Goal: Information Seeking & Learning: Find specific page/section

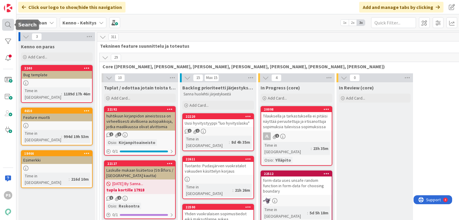
click at [5, 26] on div at bounding box center [8, 25] width 12 height 12
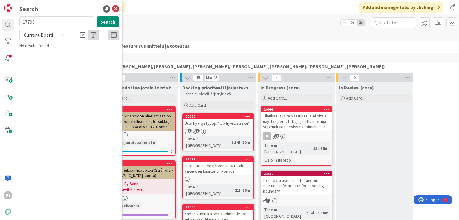
type input "17799"
click at [64, 35] on icon at bounding box center [61, 35] width 5 height 5
click at [53, 60] on span "All Boards" at bounding box center [54, 59] width 62 height 9
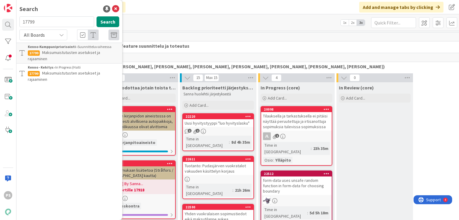
click at [91, 71] on span "Maksumuistutusten asetukset ja rajaaminen" at bounding box center [64, 77] width 72 height 12
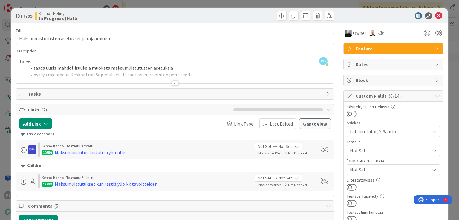
click at [173, 82] on div at bounding box center [175, 83] width 7 height 5
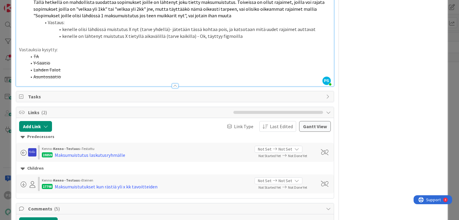
scroll to position [217, 0]
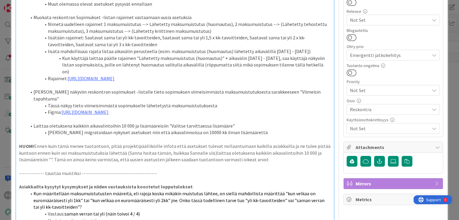
click at [446, 9] on div "ID 17799 Kenno - Kehitys In Progress (Halti Title 41 / 128 Maksumuistutusten as…" at bounding box center [229, 110] width 459 height 220
click at [446, 9] on span at bounding box center [451, 7] width 11 height 11
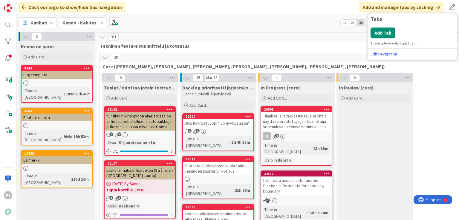
click at [270, 6] on div "Click our logo to show/hide this navigation Add and manage tabs by clicking Tab…" at bounding box center [237, 7] width 442 height 14
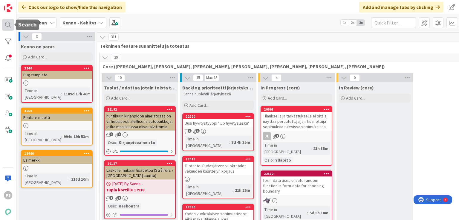
click at [7, 24] on div at bounding box center [8, 25] width 12 height 12
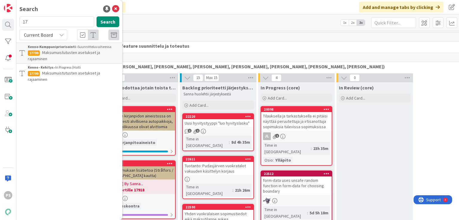
type input "1"
click at [67, 3] on div "Search Search Current Board Kenno-Kumppanipriorisointi › Suunnitteluvaiheessa 1…" at bounding box center [69, 110] width 106 height 220
click at [116, 9] on icon at bounding box center [115, 8] width 7 height 7
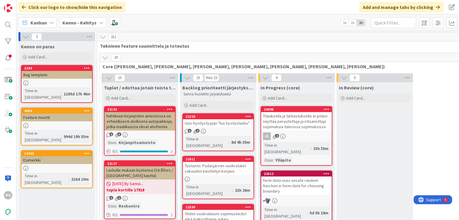
click at [83, 109] on div at bounding box center [86, 111] width 11 height 4
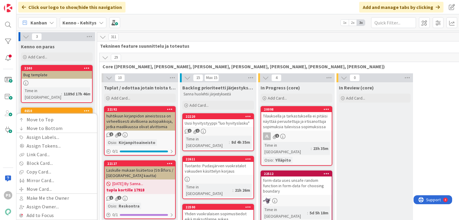
click at [197, 6] on div "Click our logo to show/hide this navigation Add and manage tabs by clicking Tab…" at bounding box center [237, 7] width 442 height 14
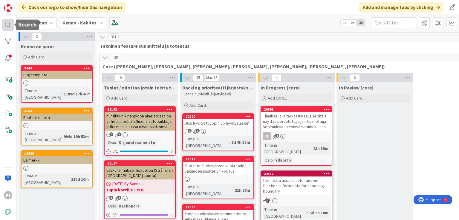
click at [8, 23] on div at bounding box center [8, 25] width 12 height 12
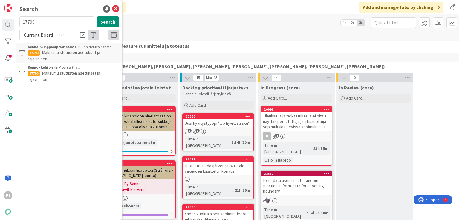
click at [28, 22] on input "17799" at bounding box center [56, 21] width 75 height 11
type input "12801"
click at [60, 33] on icon at bounding box center [61, 35] width 5 height 5
click at [53, 61] on span "All Boards" at bounding box center [54, 59] width 62 height 9
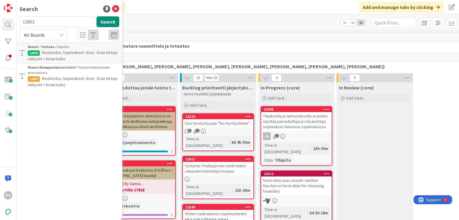
click at [78, 54] on span "Reskontra, Sopimukset -lista - lisää tietoja näkyviin + listan koko" at bounding box center [73, 56] width 90 height 12
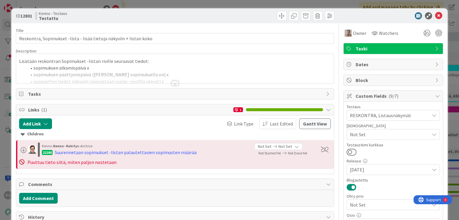
click at [174, 85] on div at bounding box center [175, 83] width 7 height 5
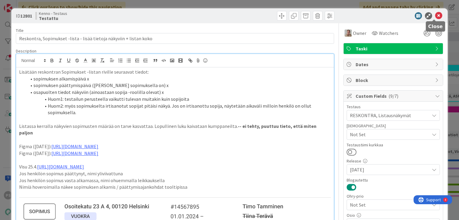
click at [435, 16] on icon at bounding box center [438, 15] width 7 height 7
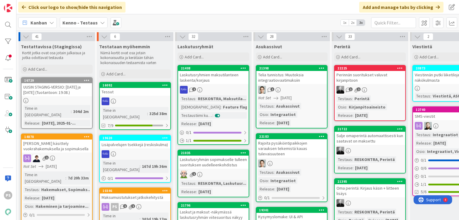
click at [100, 22] on icon at bounding box center [102, 22] width 5 height 5
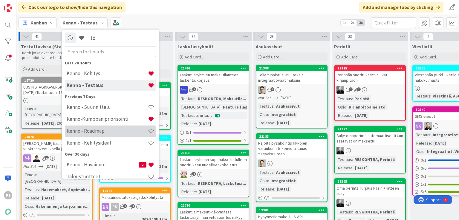
click at [96, 129] on h4 "Kenno - Roadmap" at bounding box center [107, 131] width 81 height 6
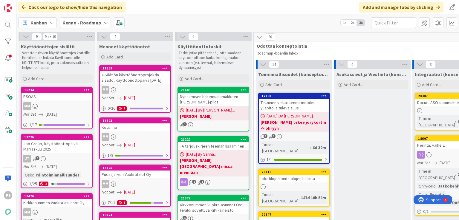
click at [53, 146] on div "Joo Group, käyttöönottopäivä Marraskuu 2025" at bounding box center [57, 146] width 71 height 13
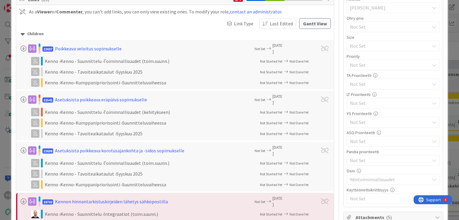
scroll to position [135, 0]
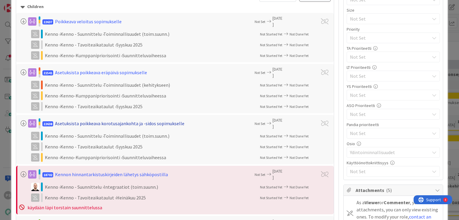
click at [125, 123] on div "Asetuksista poikkeava korotusajankohta ja -sidos sopimukselle" at bounding box center [119, 123] width 129 height 7
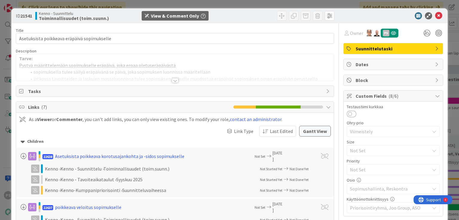
click at [172, 81] on div at bounding box center [175, 80] width 7 height 5
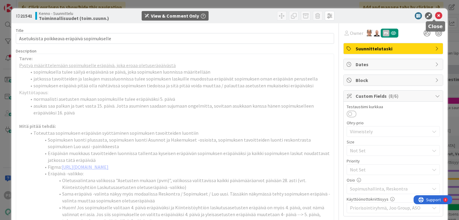
click at [435, 15] on icon at bounding box center [438, 15] width 7 height 7
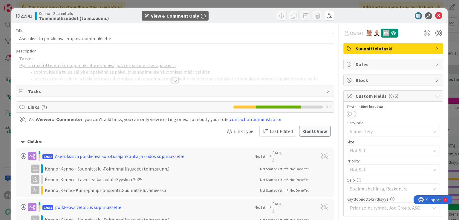
click at [172, 80] on div at bounding box center [175, 80] width 7 height 5
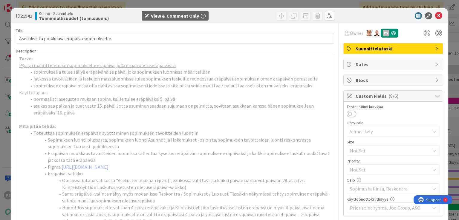
click at [172, 80] on li "jatkossa tavoitteiden ja laskujen massaluonnissa tulee sopimuksen laskuille muo…" at bounding box center [178, 79] width 304 height 7
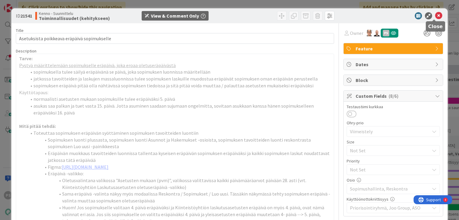
click at [435, 15] on icon at bounding box center [438, 15] width 7 height 7
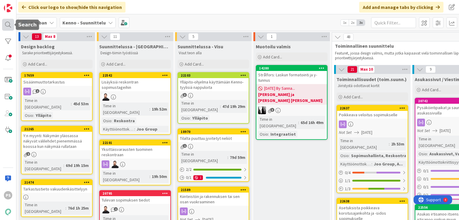
click at [8, 24] on div at bounding box center [8, 25] width 12 height 12
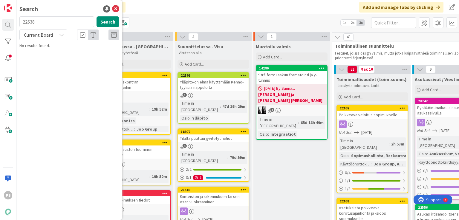
type input "22638"
click at [63, 36] on icon at bounding box center [61, 35] width 5 height 5
click at [45, 61] on span "All Boards" at bounding box center [54, 59] width 62 height 9
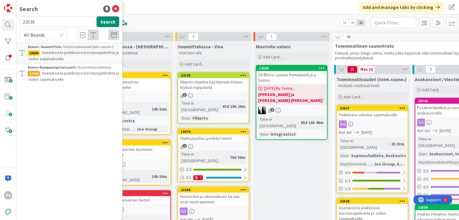
click at [101, 73] on span "Asetuksista poikkeava korotusajankohta ja -sidos sopimukselle" at bounding box center [73, 77] width 91 height 12
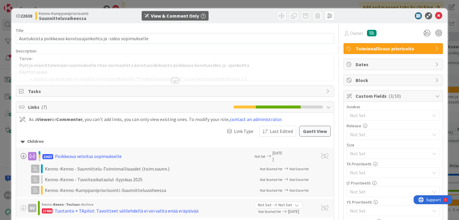
click at [173, 80] on div at bounding box center [175, 80] width 7 height 5
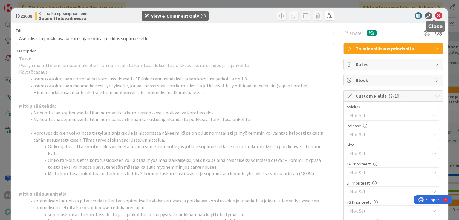
click at [435, 15] on icon at bounding box center [438, 15] width 7 height 7
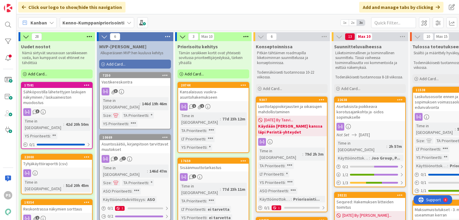
click at [128, 21] on icon at bounding box center [129, 22] width 5 height 5
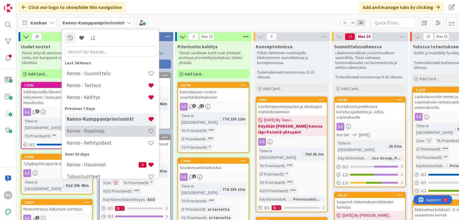
click at [102, 130] on h4 "Kenno - Roadmap" at bounding box center [107, 131] width 81 height 6
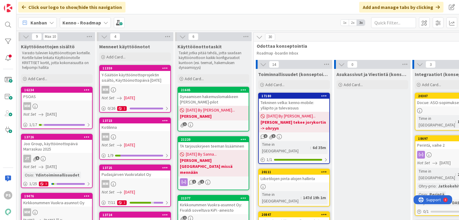
click at [49, 145] on div "Joo Group, käyttöönottopäivä Marraskuu 2025" at bounding box center [57, 146] width 71 height 13
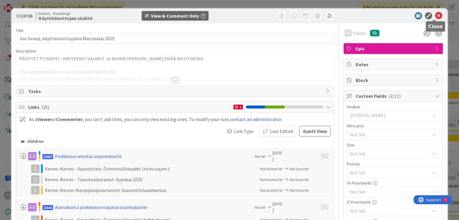
click at [435, 15] on icon at bounding box center [438, 15] width 7 height 7
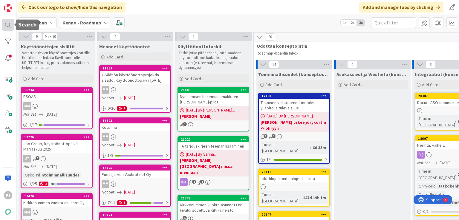
click at [6, 25] on div at bounding box center [8, 25] width 12 height 12
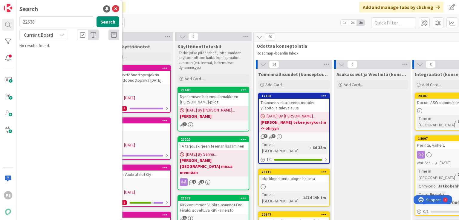
click at [30, 23] on input "22638" at bounding box center [56, 21] width 75 height 11
type input "22528"
click at [59, 34] on icon at bounding box center [61, 35] width 5 height 5
click at [50, 61] on span "All Boards" at bounding box center [54, 59] width 62 height 9
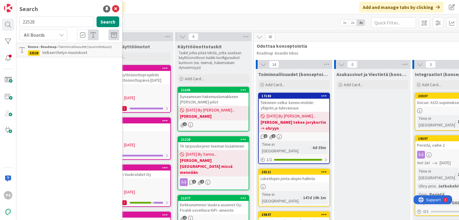
click at [70, 51] on span "Velkaerittelyn muutokset" at bounding box center [64, 52] width 45 height 5
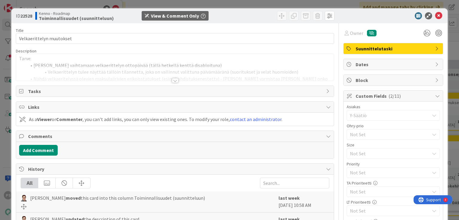
click at [172, 80] on div at bounding box center [175, 80] width 7 height 5
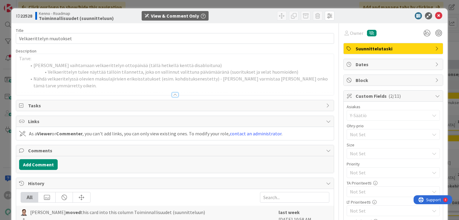
click at [173, 96] on div at bounding box center [175, 95] width 7 height 5
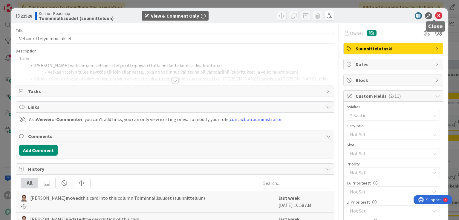
click at [435, 15] on icon at bounding box center [438, 15] width 7 height 7
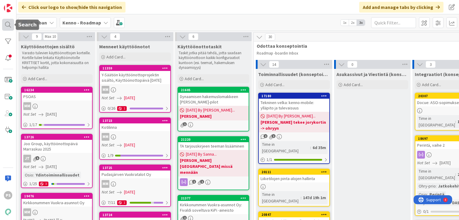
click at [5, 25] on div at bounding box center [8, 25] width 12 height 12
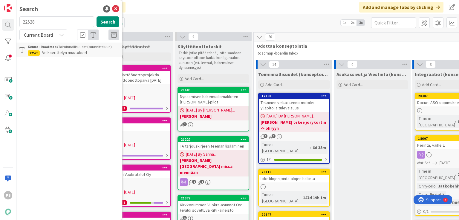
click at [29, 21] on input "22528" at bounding box center [56, 21] width 75 height 11
type input "11538"
click at [61, 34] on icon at bounding box center [61, 35] width 5 height 5
click at [53, 60] on span "All Boards" at bounding box center [54, 59] width 62 height 9
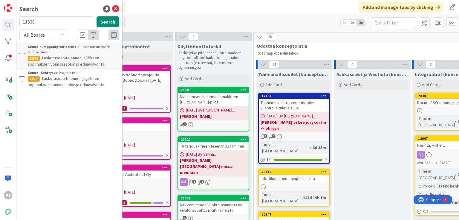
click at [79, 62] on span "Laskutusosoite ennen ja jälkeen sopimuksen voimassaolon ja edunvalvonta" at bounding box center [66, 61] width 76 height 12
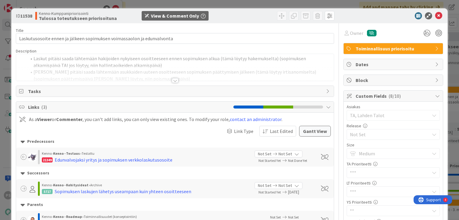
click at [172, 80] on div at bounding box center [175, 80] width 7 height 5
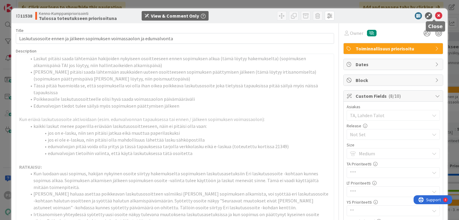
click at [435, 16] on icon at bounding box center [438, 15] width 7 height 7
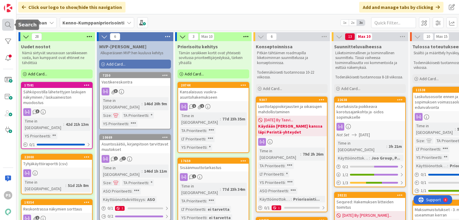
click at [7, 23] on div at bounding box center [8, 25] width 12 height 12
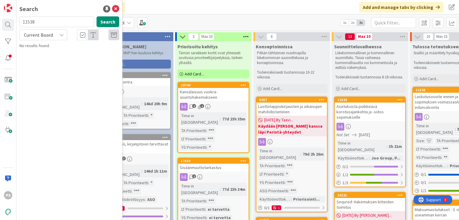
click at [26, 21] on input "11538" at bounding box center [56, 21] width 75 height 11
type input "17581"
click at [43, 34] on span "Current Board" at bounding box center [38, 35] width 29 height 6
click at [49, 61] on span "All Boards" at bounding box center [54, 59] width 62 height 9
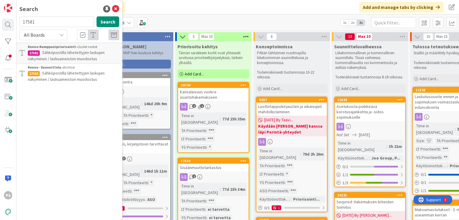
click at [89, 53] on span "Sähköpostilla lähetettyjen laskujen näkyminen / laskuaineiston muodostus" at bounding box center [66, 56] width 77 height 12
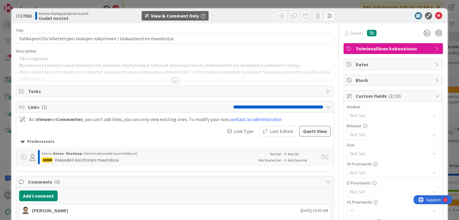
click at [174, 79] on div at bounding box center [175, 80] width 7 height 5
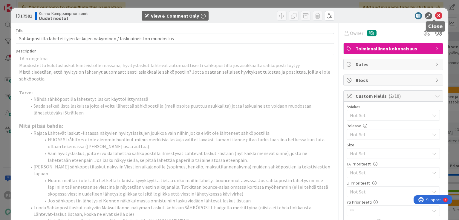
click at [435, 16] on icon at bounding box center [438, 15] width 7 height 7
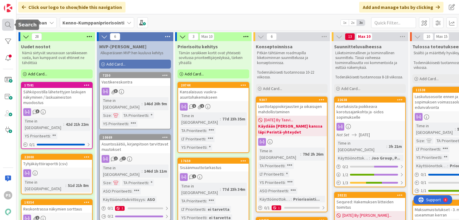
click at [7, 24] on div at bounding box center [8, 25] width 12 height 12
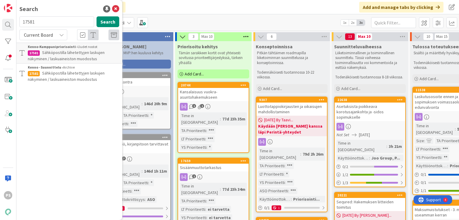
drag, startPoint x: 38, startPoint y: 22, endPoint x: 19, endPoint y: 21, distance: 19.5
click at [19, 21] on div "17581 Search" at bounding box center [69, 22] width 107 height 13
type input "9306"
click at [58, 36] on div "Current Board" at bounding box center [43, 35] width 48 height 11
click at [44, 62] on span "All Boards" at bounding box center [54, 59] width 62 height 9
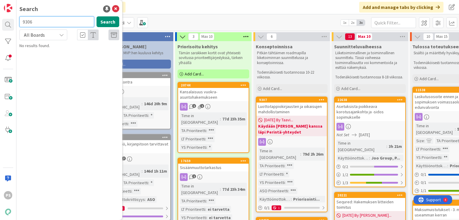
drag, startPoint x: 40, startPoint y: 23, endPoint x: 22, endPoint y: 19, distance: 18.4
click at [22, 19] on input "9306" at bounding box center [56, 21] width 75 height 11
click at [180, 10] on div "Click our logo to show/hide this navigation Add and manage tabs by clicking" at bounding box center [237, 7] width 442 height 14
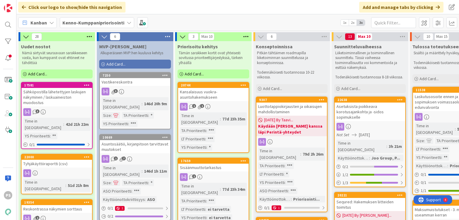
click at [277, 108] on div "Luottotappiokirjausten ja oikaisujen mahdollistaminen" at bounding box center [291, 109] width 71 height 13
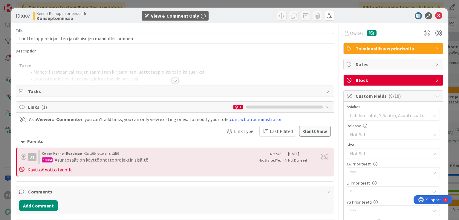
click at [173, 80] on div at bounding box center [175, 80] width 7 height 5
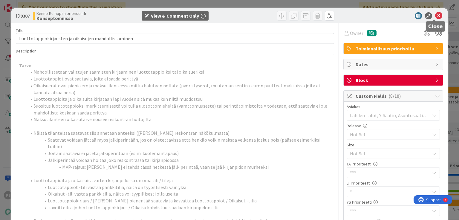
click at [435, 16] on icon at bounding box center [438, 15] width 7 height 7
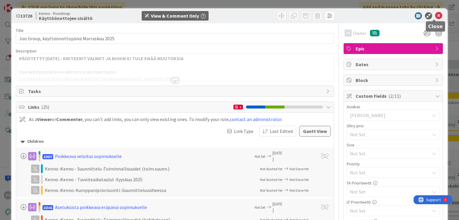
click at [435, 15] on icon at bounding box center [438, 15] width 7 height 7
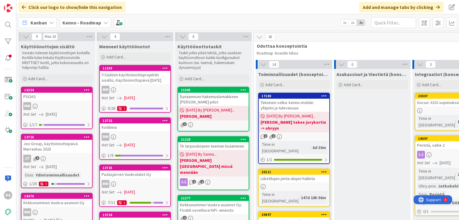
click at [103, 23] on icon at bounding box center [105, 22] width 5 height 5
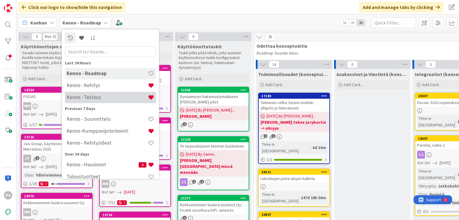
click at [85, 99] on h4 "Kenno - Testaus" at bounding box center [107, 98] width 81 height 6
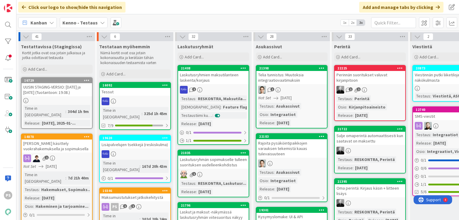
click at [92, 53] on div "Kortit jotka ovat osa jotain julkaisua ja jotka odottavat testausta" at bounding box center [57, 56] width 72 height 12
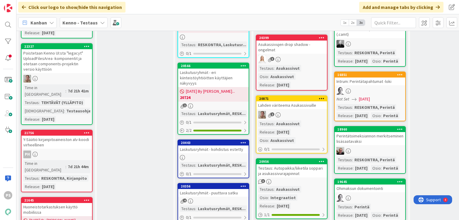
scroll to position [1171, 0]
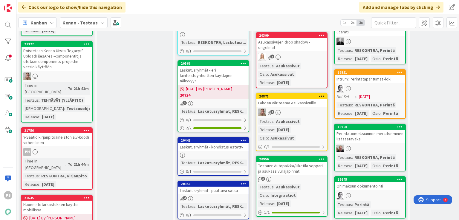
click at [45, 134] on div "Y-Säätiö kirjanpitoaineiston alv-koodi virheellinen" at bounding box center [57, 140] width 71 height 13
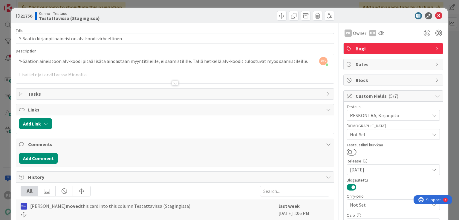
click at [172, 83] on div at bounding box center [175, 83] width 7 height 5
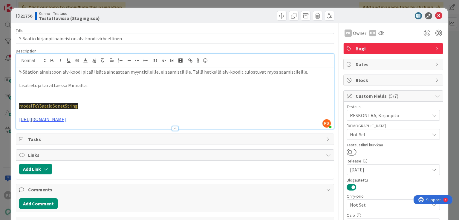
click at [172, 129] on div at bounding box center [175, 128] width 7 height 5
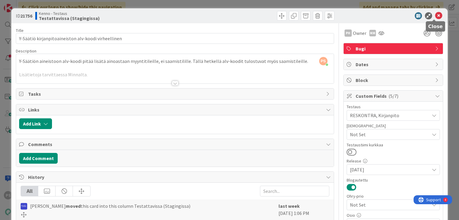
click at [435, 14] on icon at bounding box center [438, 15] width 7 height 7
